Goal: Use online tool/utility: Utilize a website feature to perform a specific function

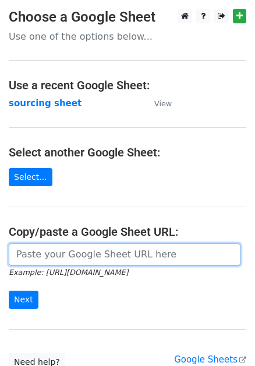
drag, startPoint x: 0, startPoint y: 0, endPoint x: 41, endPoint y: 260, distance: 262.8
click at [41, 260] on input "url" at bounding box center [125, 254] width 232 height 22
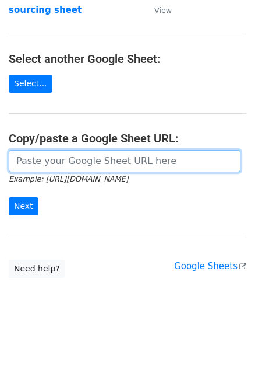
scroll to position [97, 0]
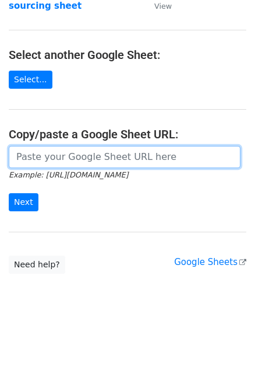
click at [40, 158] on input "url" at bounding box center [125, 157] width 232 height 22
paste input "[URL][DOMAIN_NAME]"
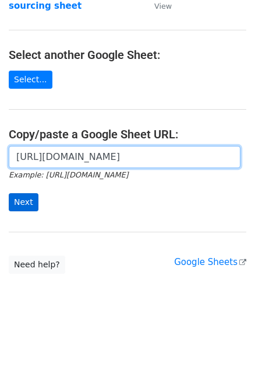
type input "[URL][DOMAIN_NAME]"
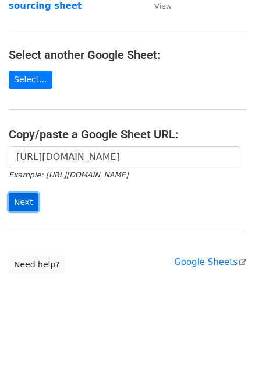
click at [29, 198] on input "Next" at bounding box center [24, 202] width 30 height 18
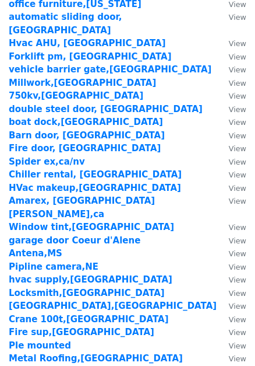
scroll to position [1889, 0]
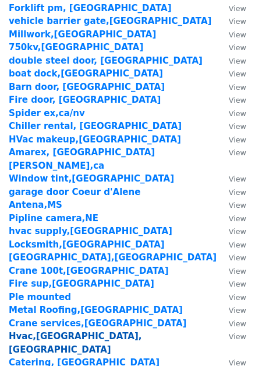
click at [47, 331] on strong "Hvac,garland,tx" at bounding box center [75, 343] width 133 height 24
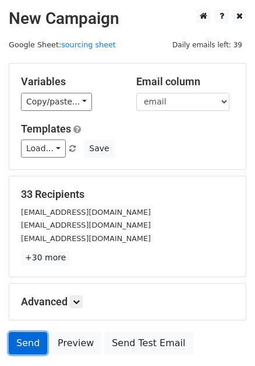
click at [22, 346] on link "Send" at bounding box center [28, 343] width 38 height 22
